Goal: Task Accomplishment & Management: Manage account settings

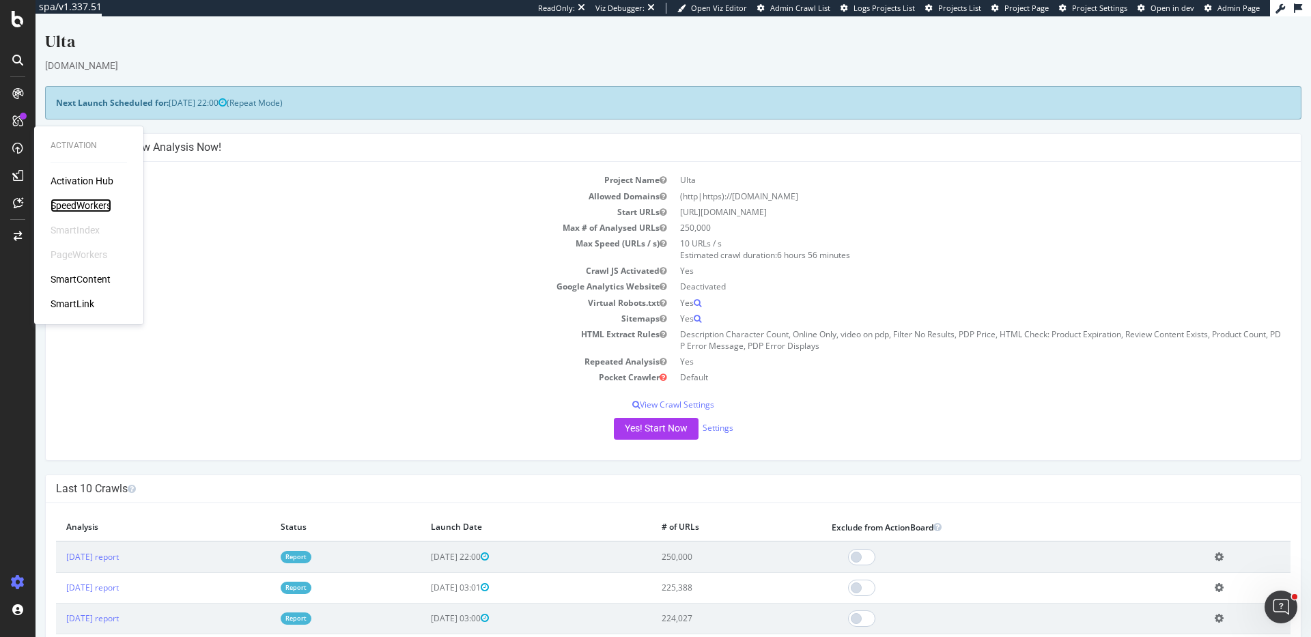
click at [84, 204] on div "SpeedWorkers" at bounding box center [81, 206] width 61 height 14
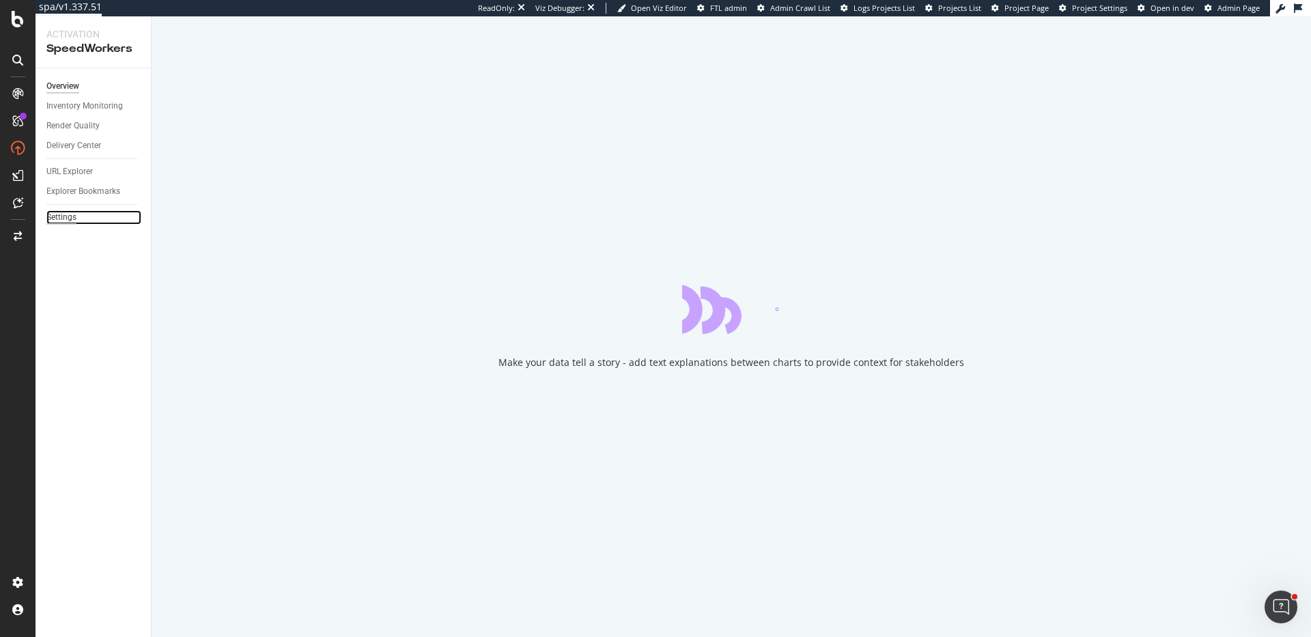
click at [66, 210] on div "Settings" at bounding box center [61, 217] width 30 height 14
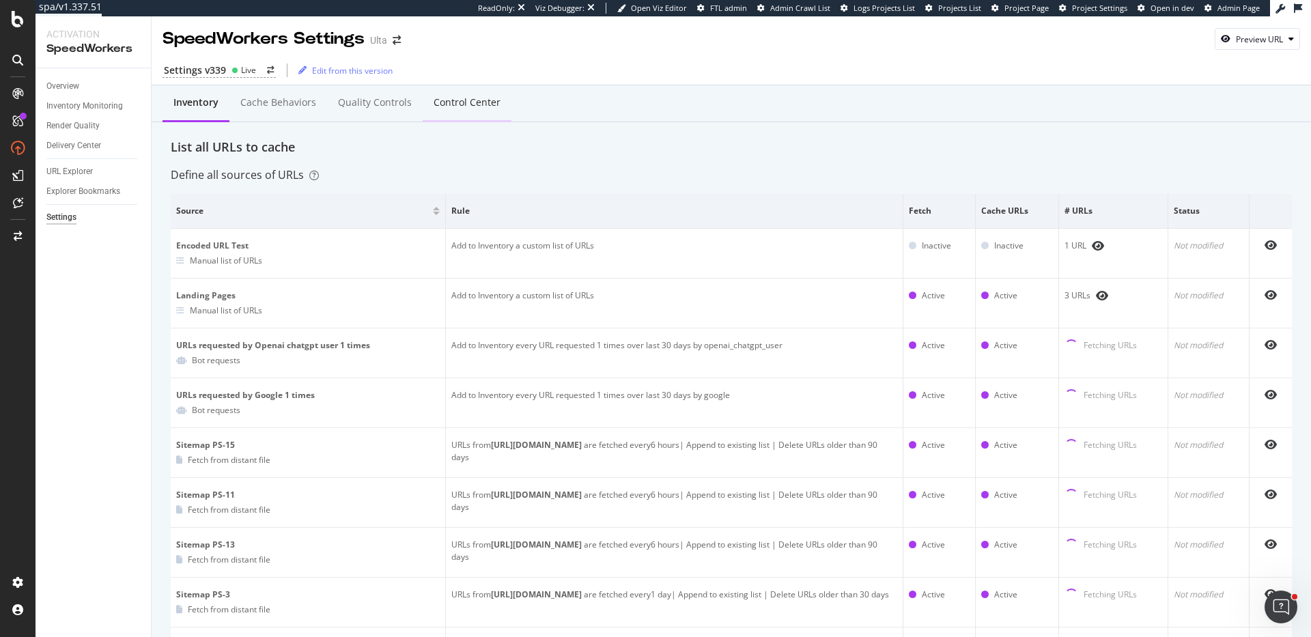
click at [466, 96] on div "Control Center" at bounding box center [467, 103] width 67 height 14
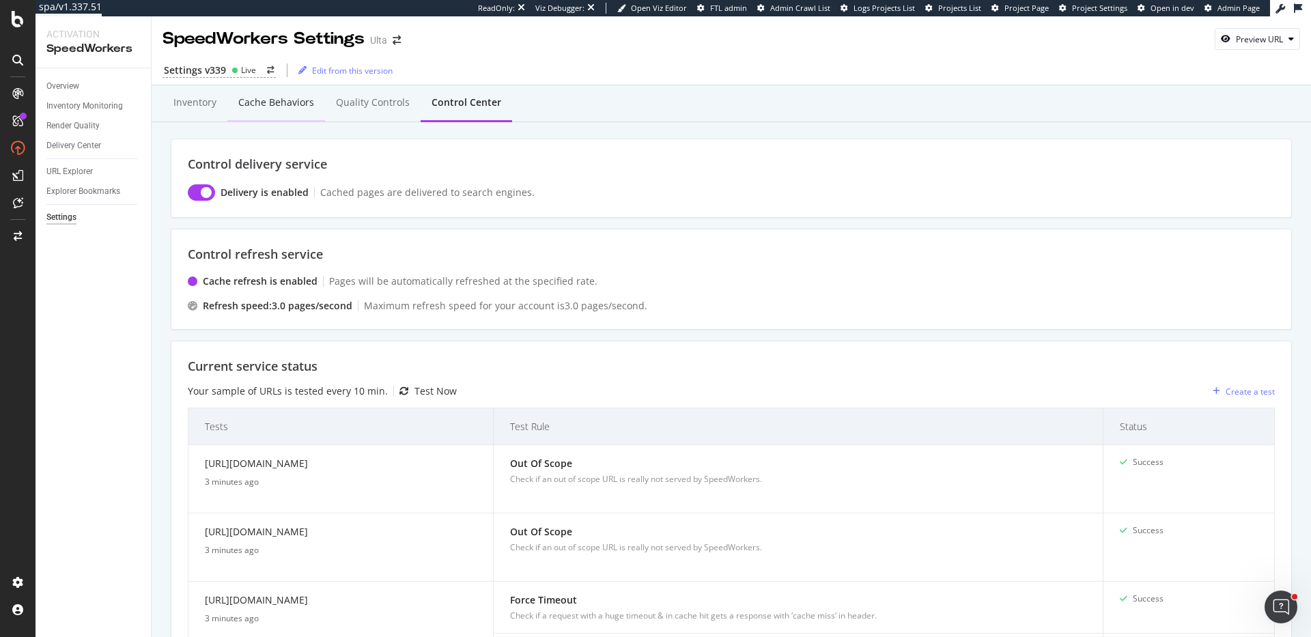
click at [280, 101] on div "Cache behaviors" at bounding box center [276, 103] width 76 height 14
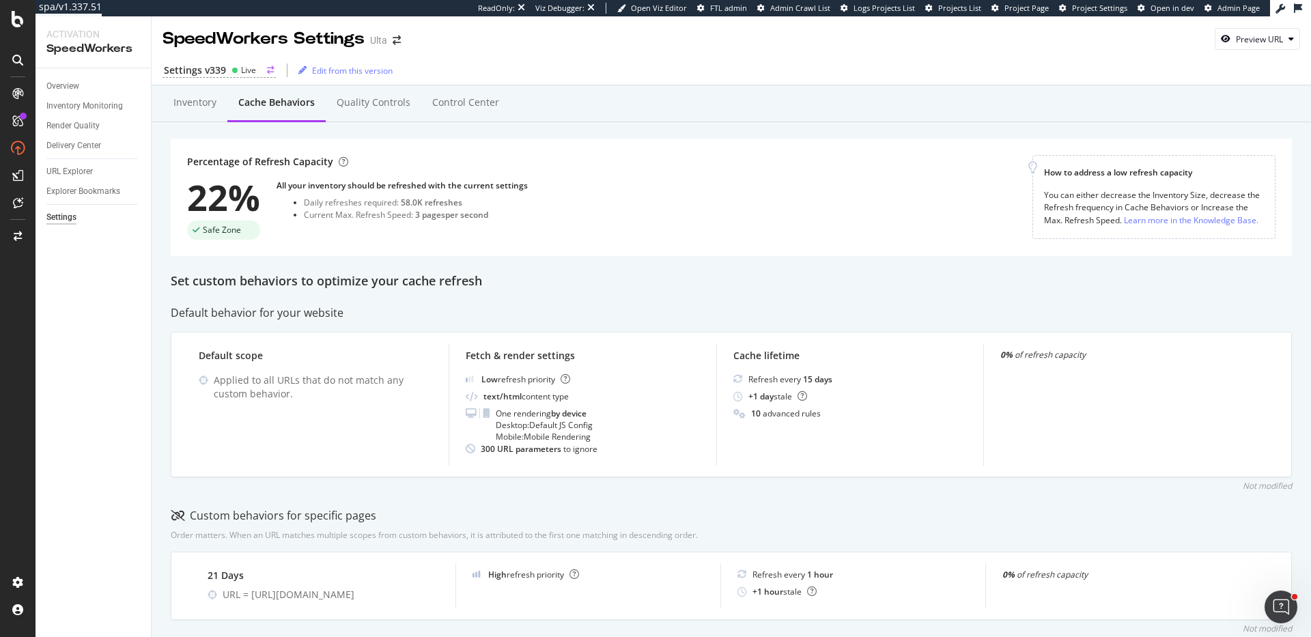
click at [219, 69] on div "Settings v339" at bounding box center [195, 71] width 62 height 14
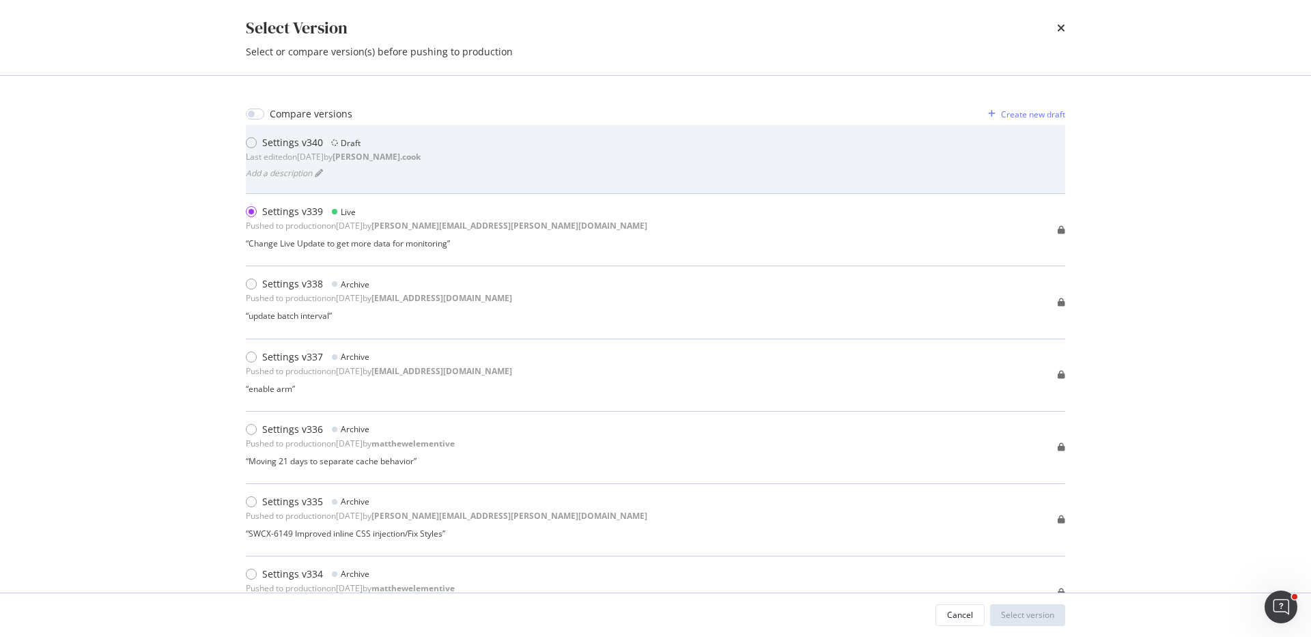
click at [358, 150] on div "Settings v340 Draft Last edited on 2025 Sep 23rd by steven.cook" at bounding box center [333, 149] width 175 height 27
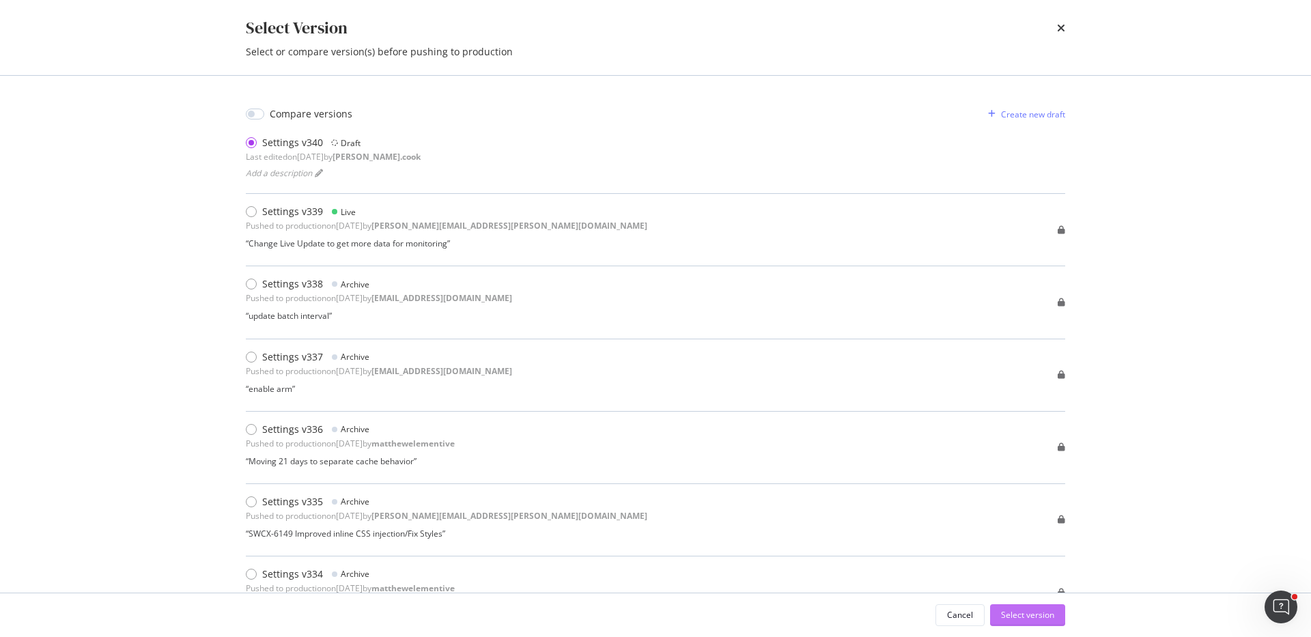
click at [1016, 613] on div "Select version" at bounding box center [1027, 615] width 53 height 12
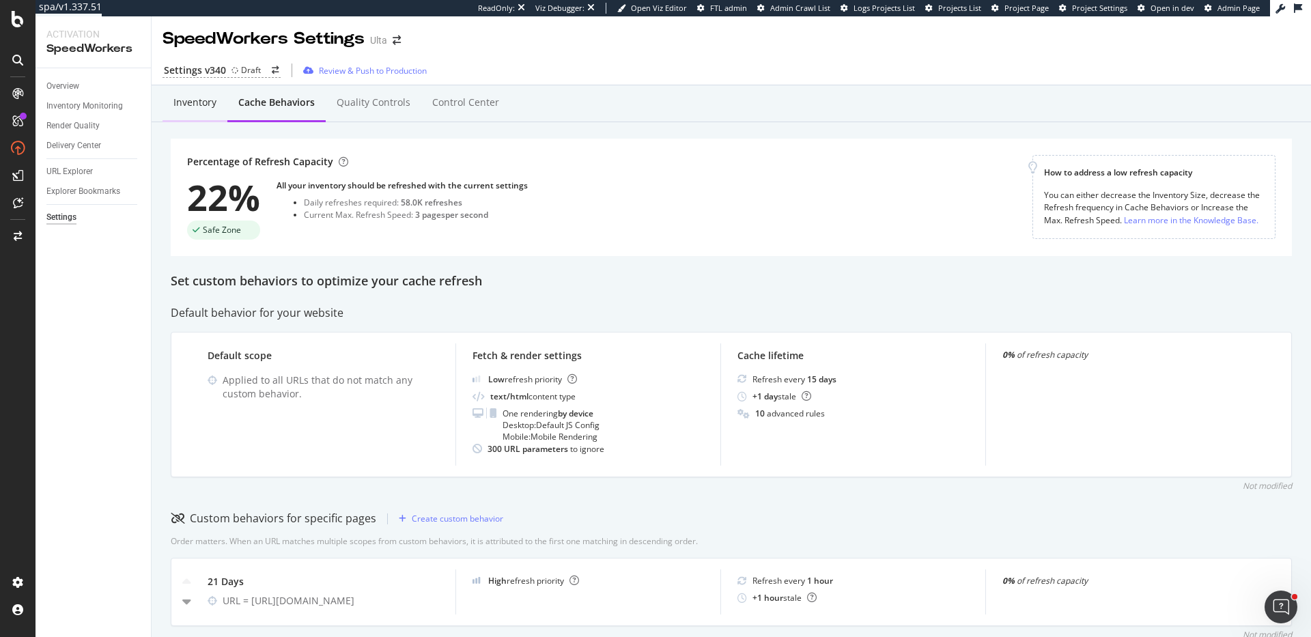
click at [197, 101] on div "Inventory" at bounding box center [194, 103] width 43 height 14
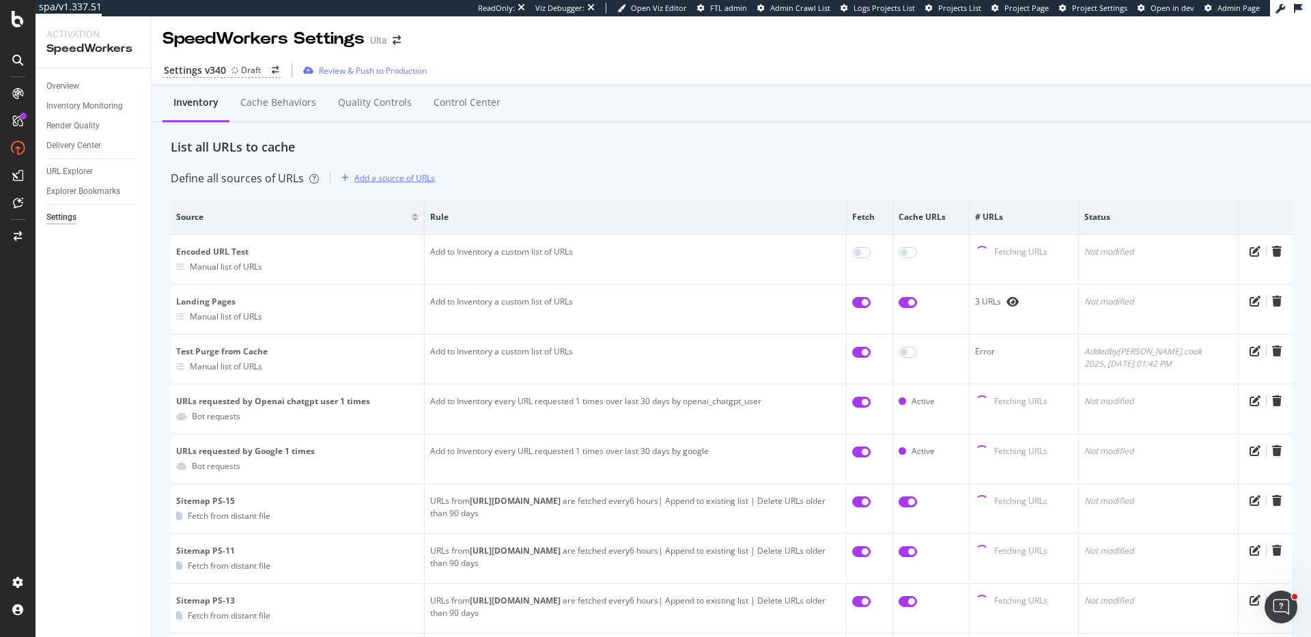
click at [411, 168] on div "Add a source of URLs" at bounding box center [385, 178] width 99 height 20
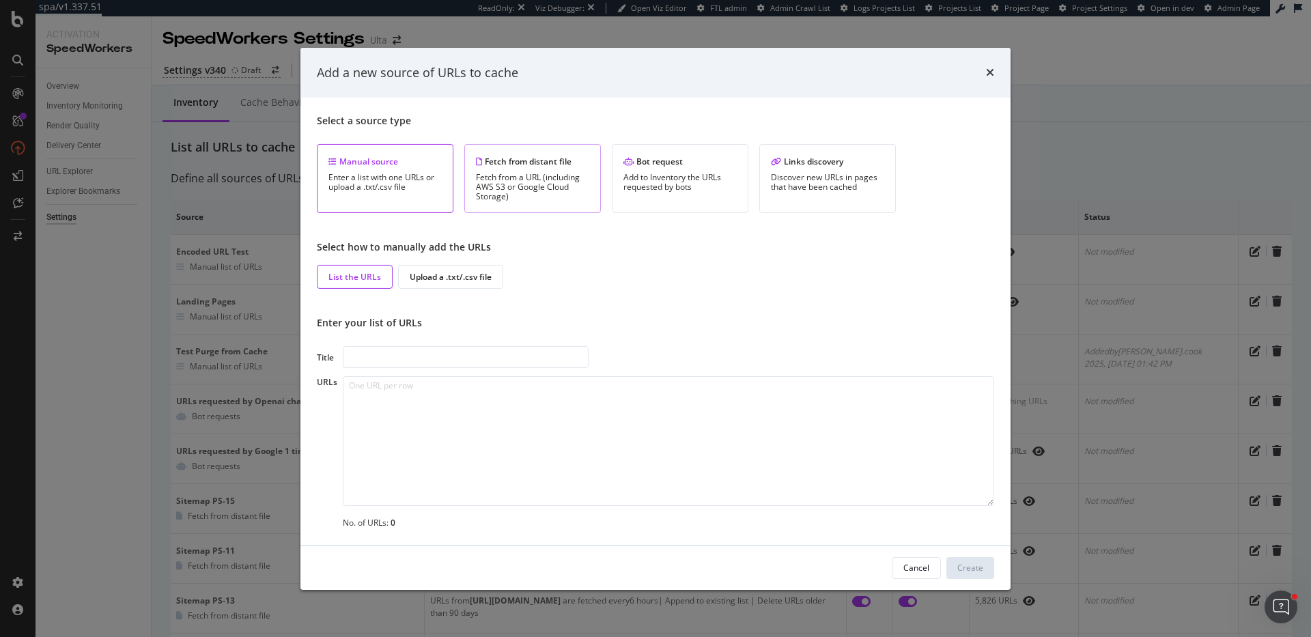
click at [564, 176] on div "Fetch from a URL (including AWS S3 or Google Cloud Storage)" at bounding box center [532, 187] width 113 height 29
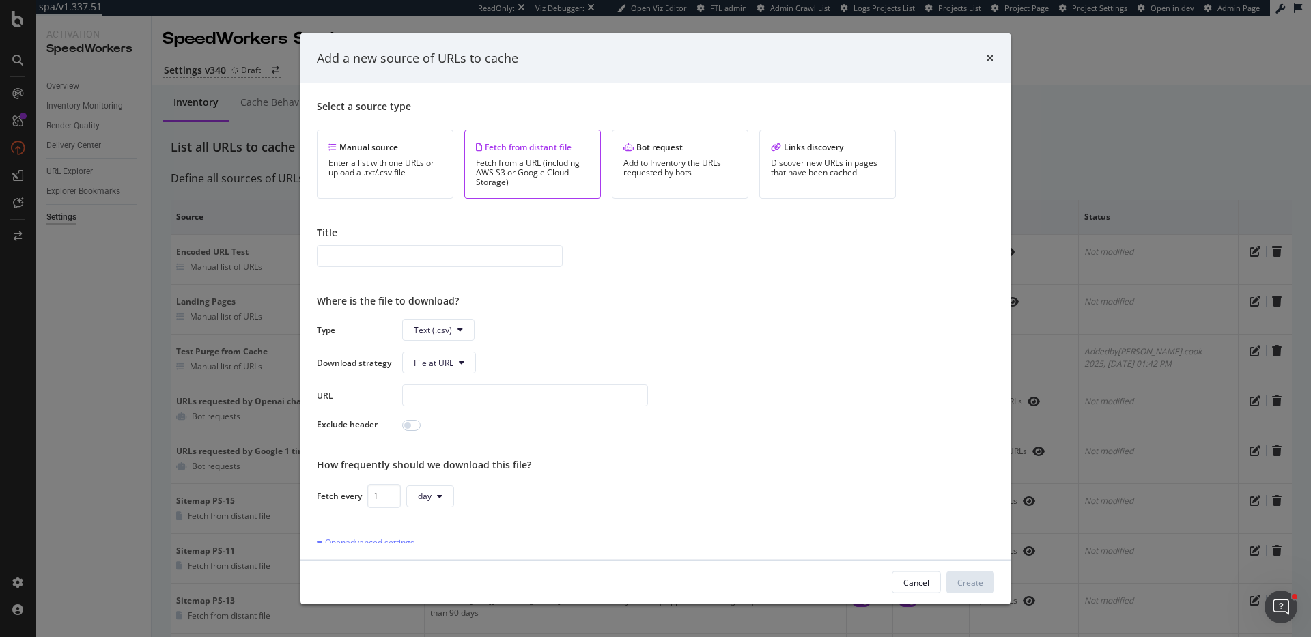
scroll to position [114, 0]
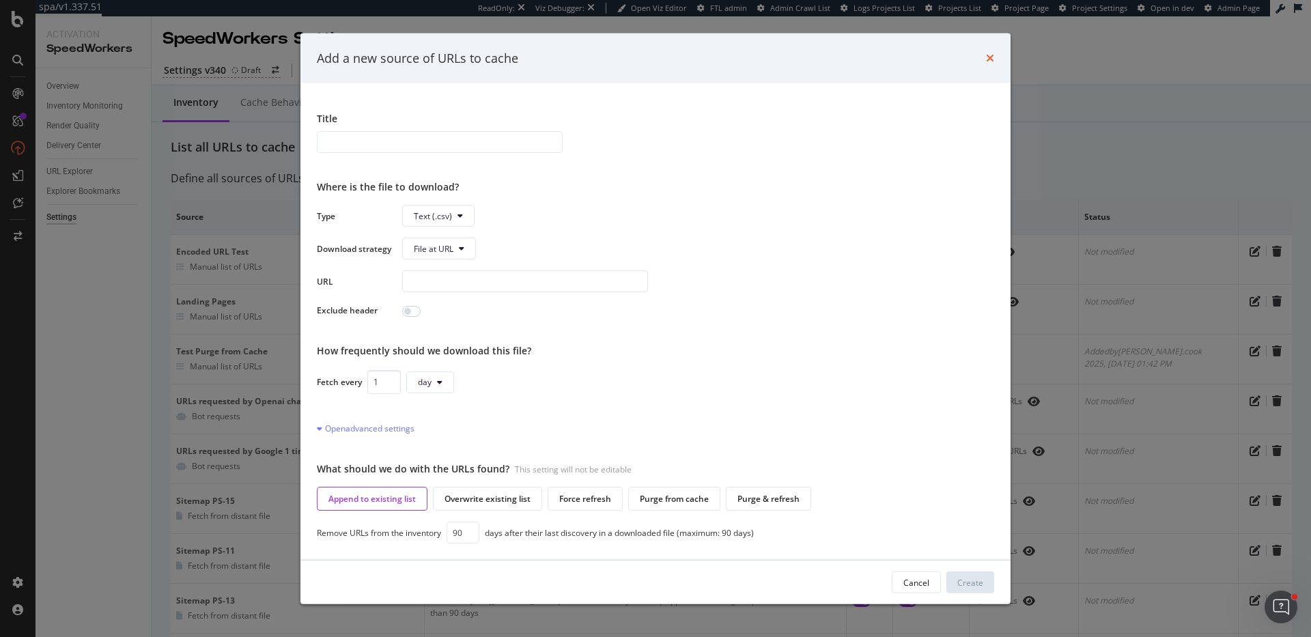
click at [990, 58] on icon "times" at bounding box center [990, 58] width 8 height 11
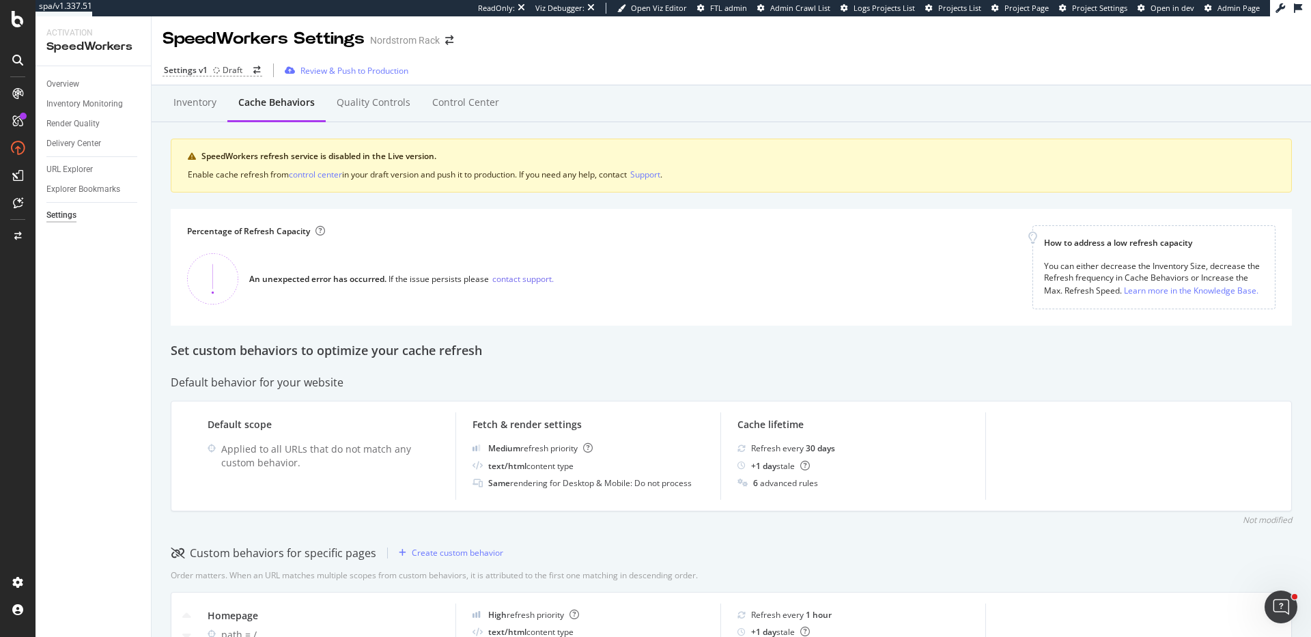
scroll to position [86, 0]
